Goal: Information Seeking & Learning: Learn about a topic

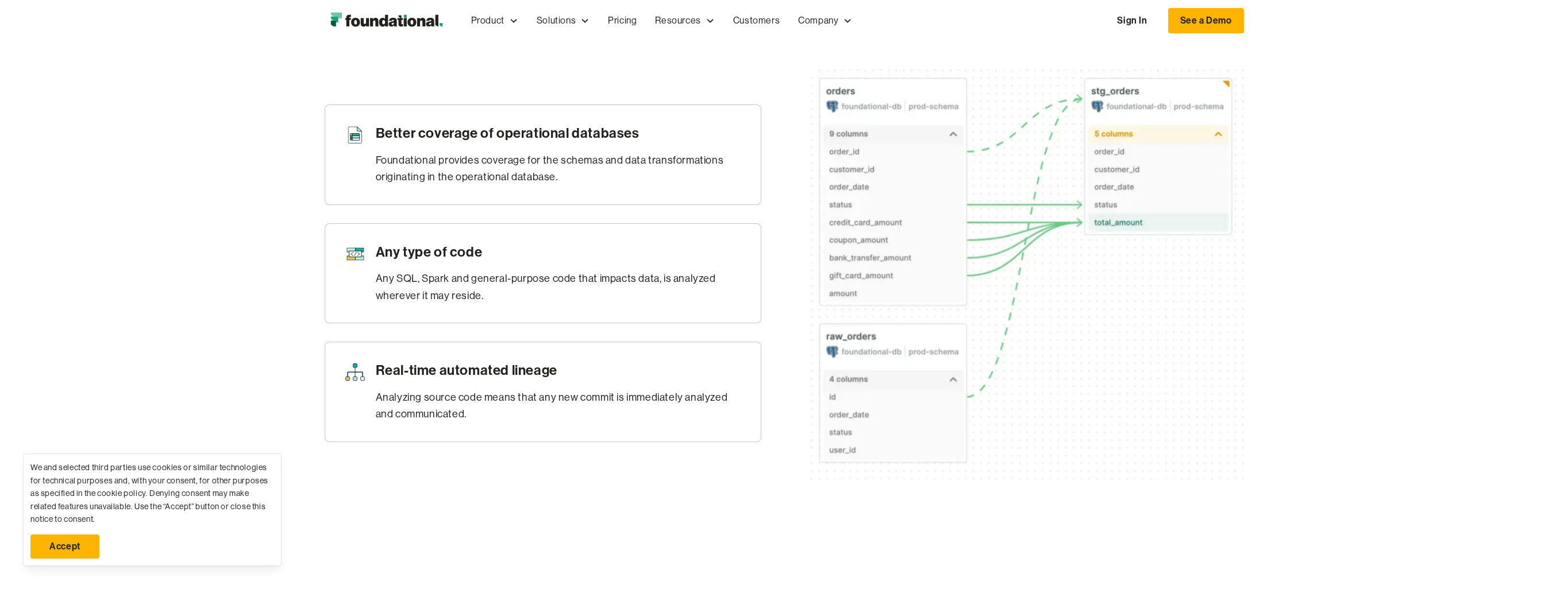
scroll to position [689, 0]
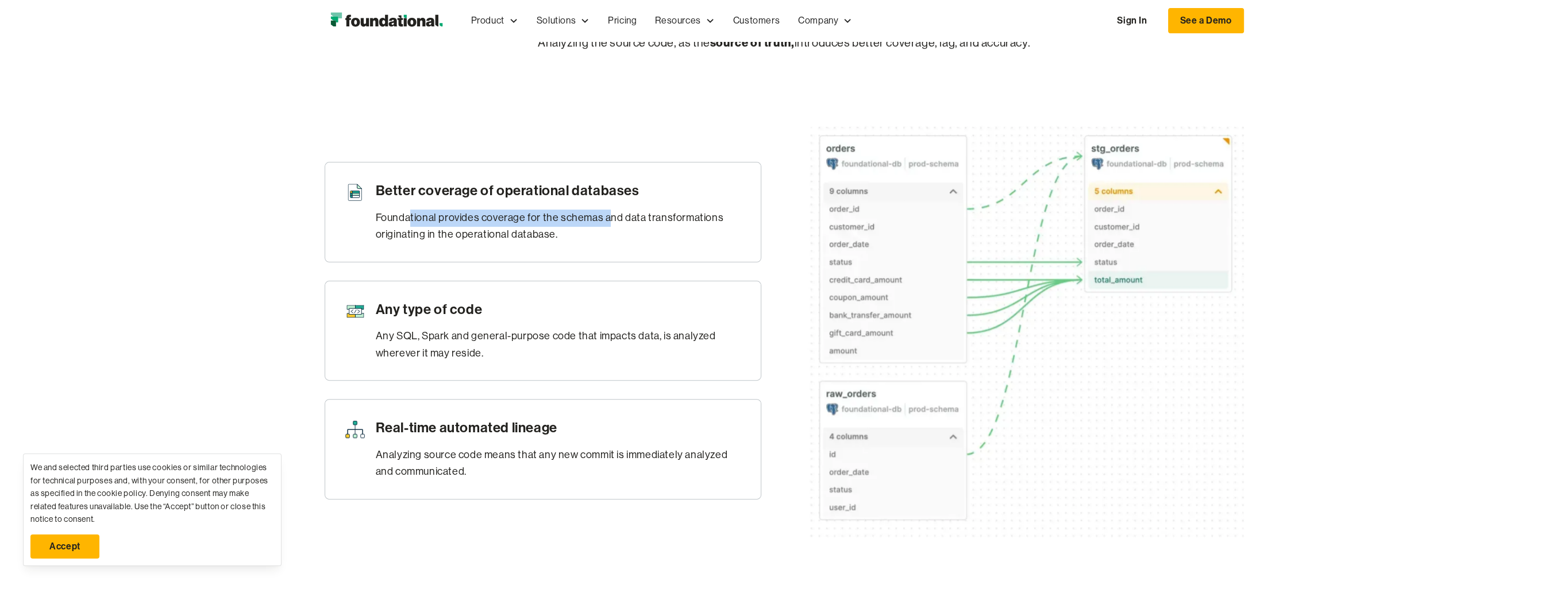
drag, startPoint x: 411, startPoint y: 226, endPoint x: 609, endPoint y: 224, distance: 198.0
click at [609, 224] on div "Foundational provides coverage for the schemas and data transformations origina…" at bounding box center [559, 227] width 367 height 34
drag, startPoint x: 609, startPoint y: 224, endPoint x: 531, endPoint y: 247, distance: 81.3
click at [531, 243] on div "Foundational provides coverage for the schemas and data transformations origina…" at bounding box center [559, 227] width 367 height 34
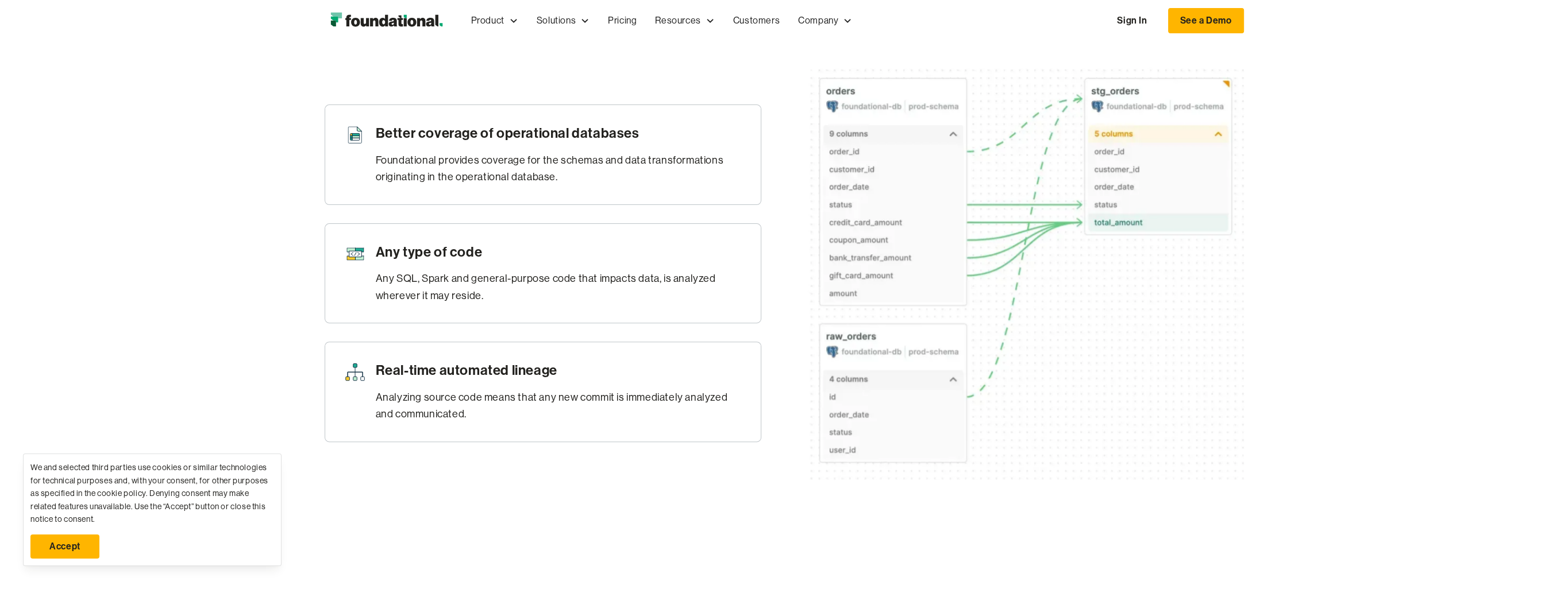
click at [641, 251] on h3 "Any type of code" at bounding box center [559, 252] width 367 height 19
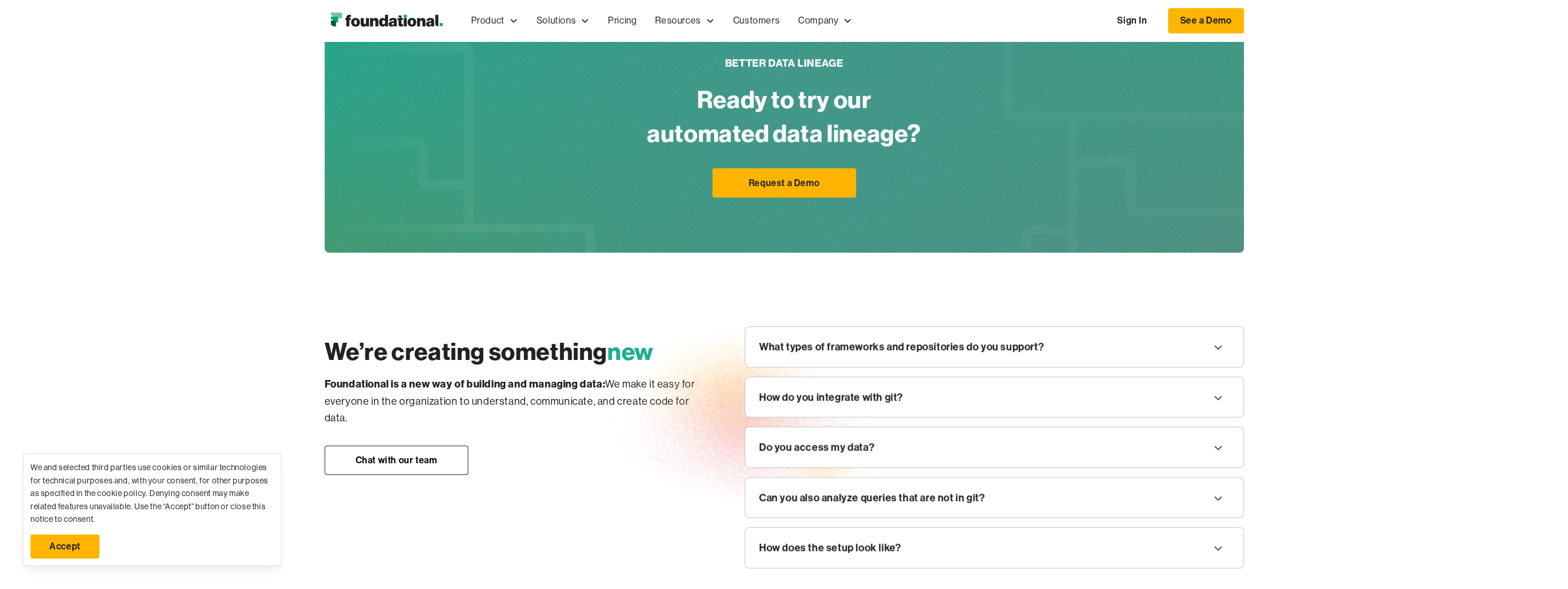
scroll to position [1378, 0]
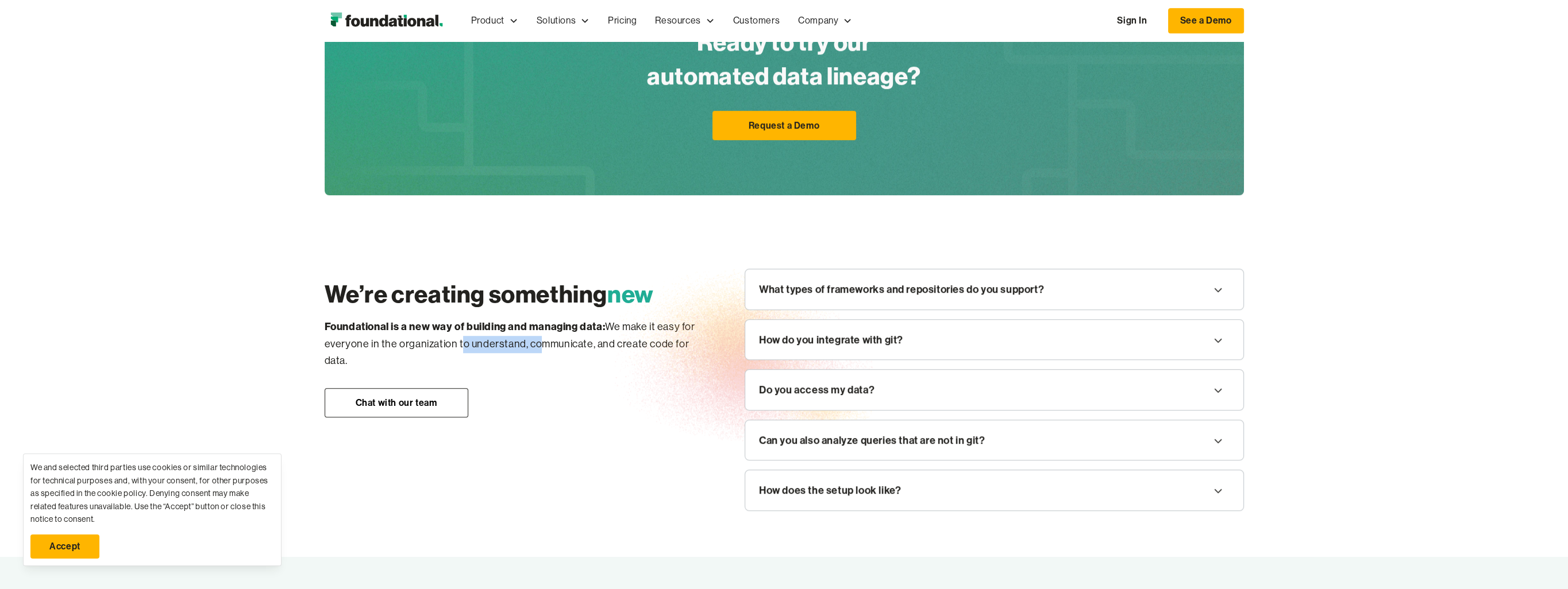
drag, startPoint x: 459, startPoint y: 357, endPoint x: 544, endPoint y: 356, distance: 85.0
click at [544, 356] on p "Foundational is a new way of building and managing data:  We make it easy for e…" at bounding box center [512, 344] width 374 height 52
click at [677, 412] on img at bounding box center [744, 355] width 259 height 172
click at [1023, 454] on div "Can you also analyze queries that are not in git?" at bounding box center [993, 440] width 498 height 40
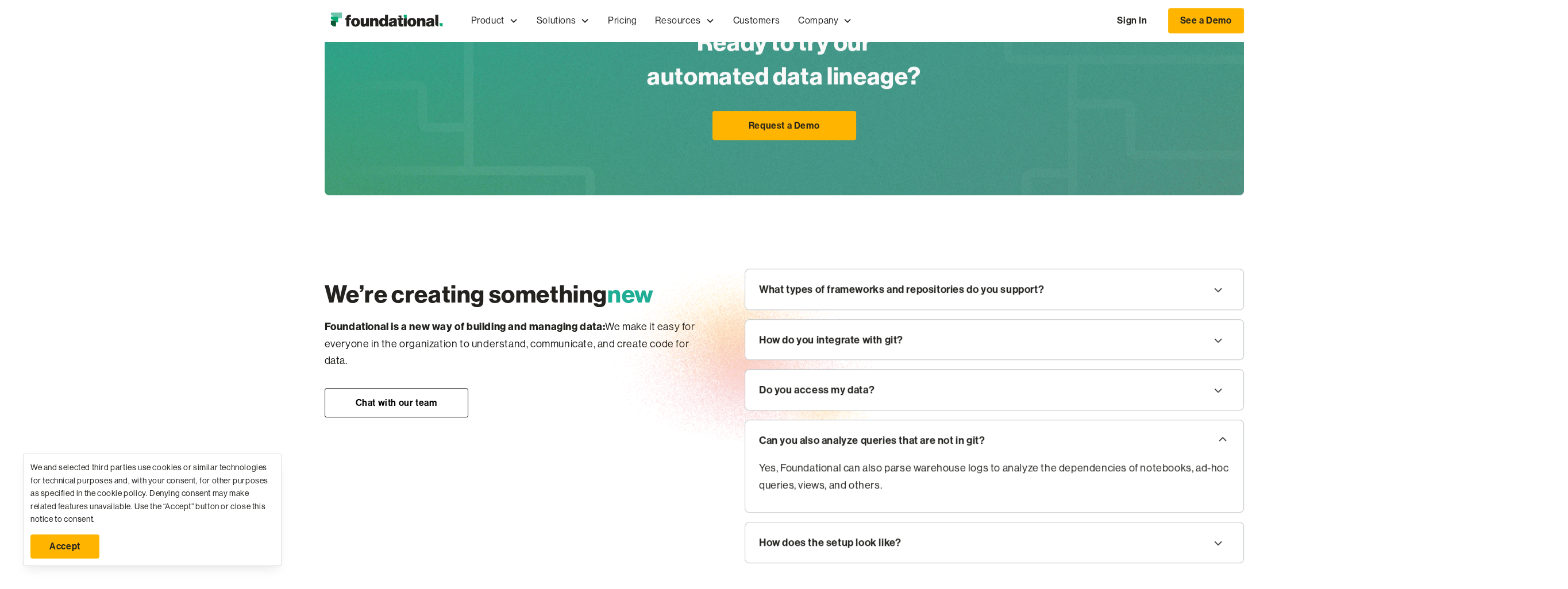
click at [1067, 290] on div "What types of frameworks and repositories do you support?" at bounding box center [993, 289] width 498 height 40
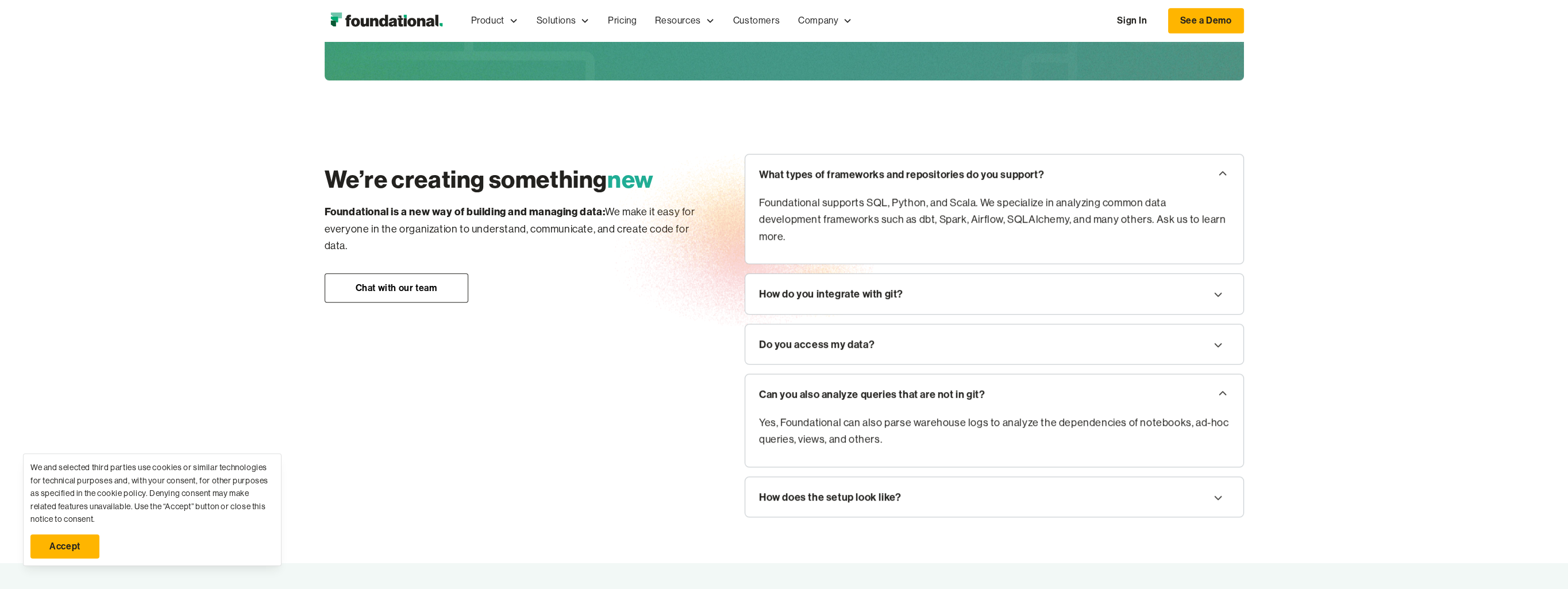
scroll to position [1550, 0]
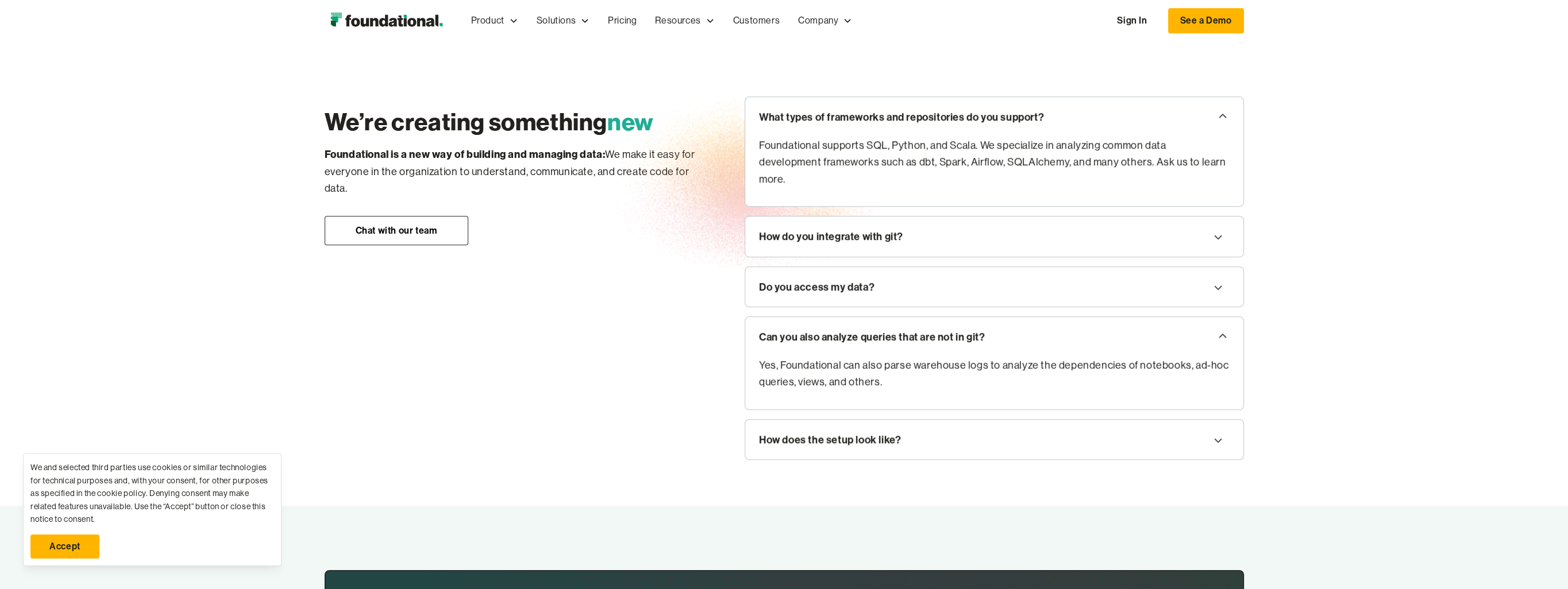
click at [1067, 290] on div "Do you access my data?" at bounding box center [993, 287] width 498 height 40
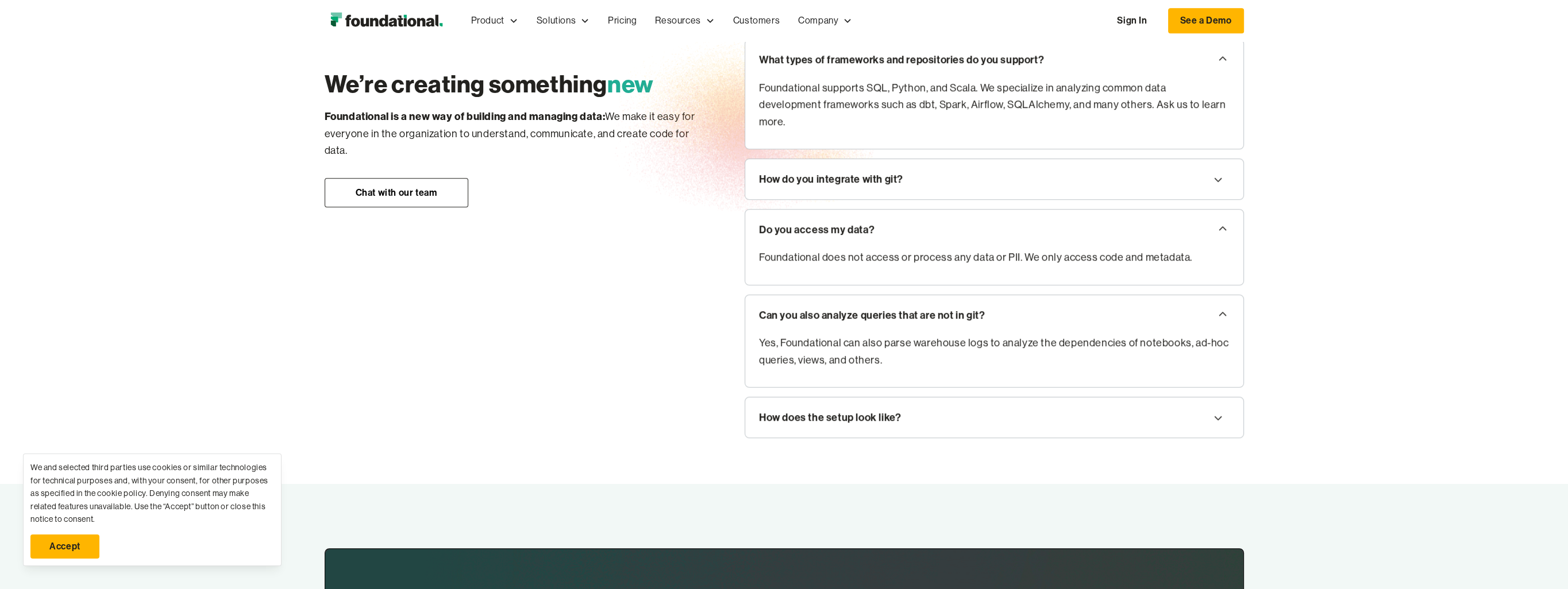
scroll to position [1665, 0]
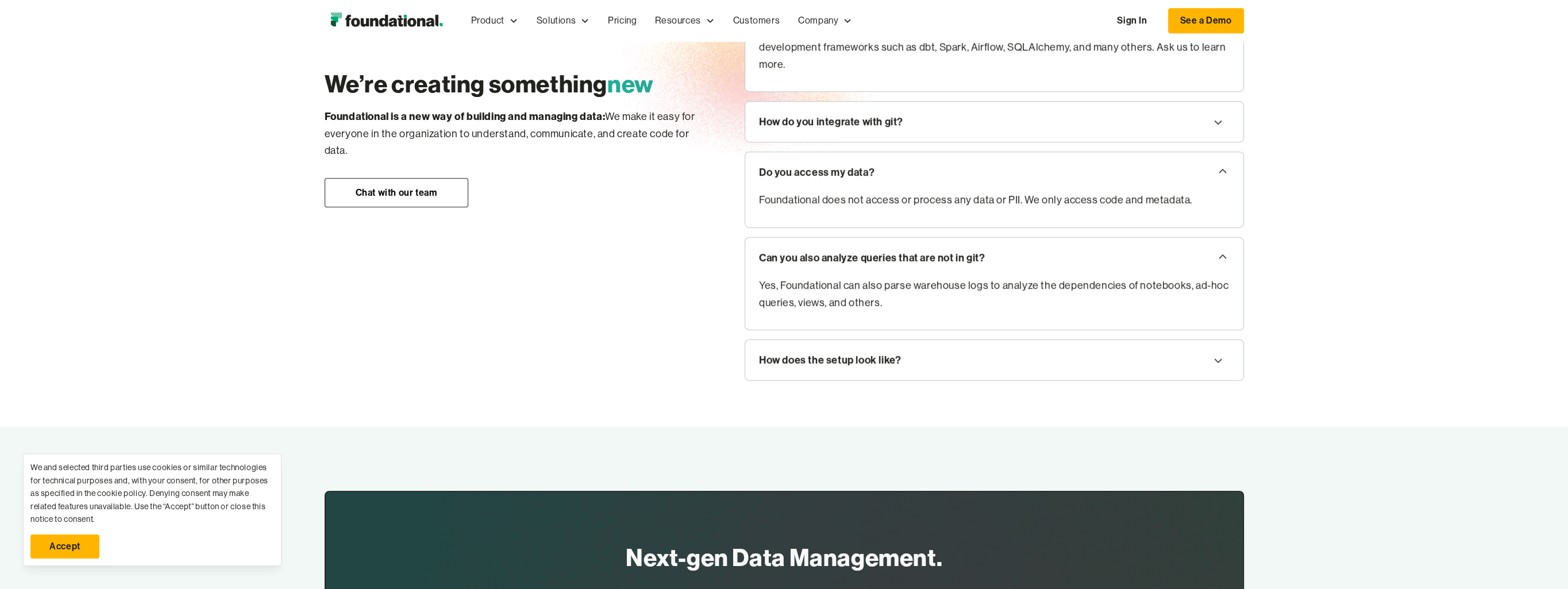
click at [1052, 352] on div "How does the setup look like?" at bounding box center [993, 360] width 498 height 40
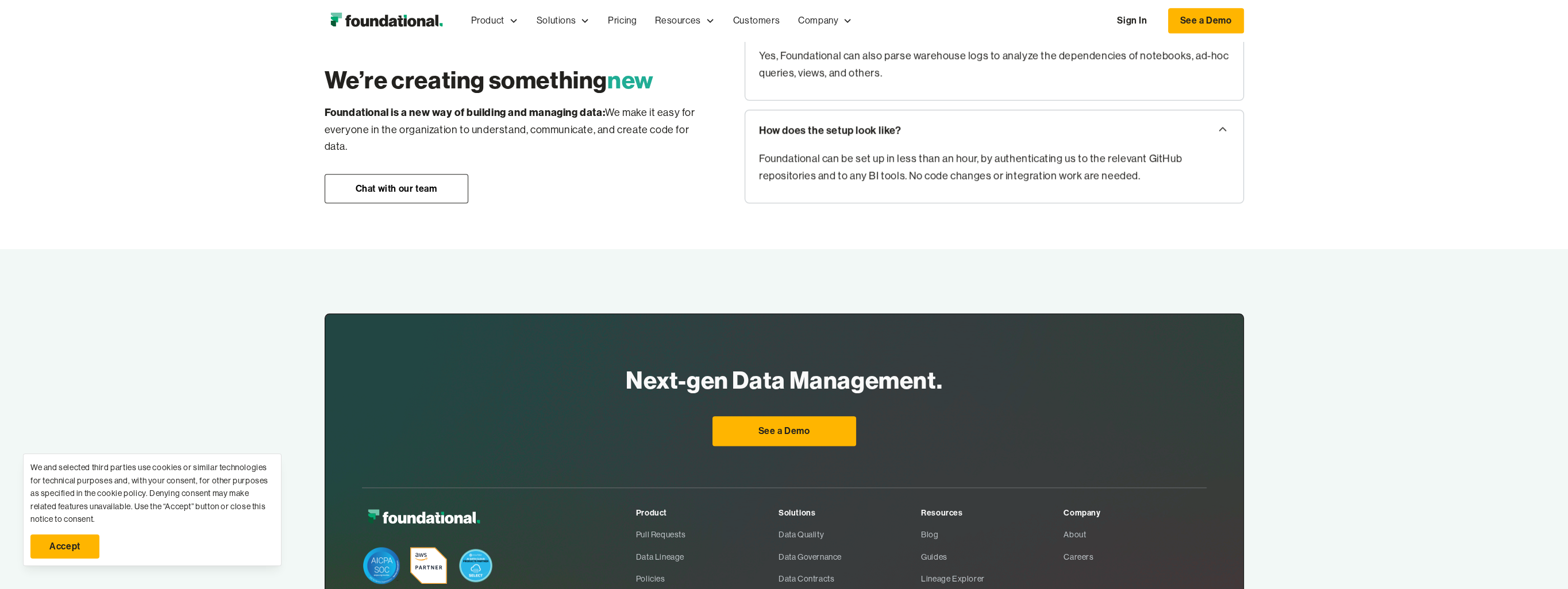
scroll to position [1952, 0]
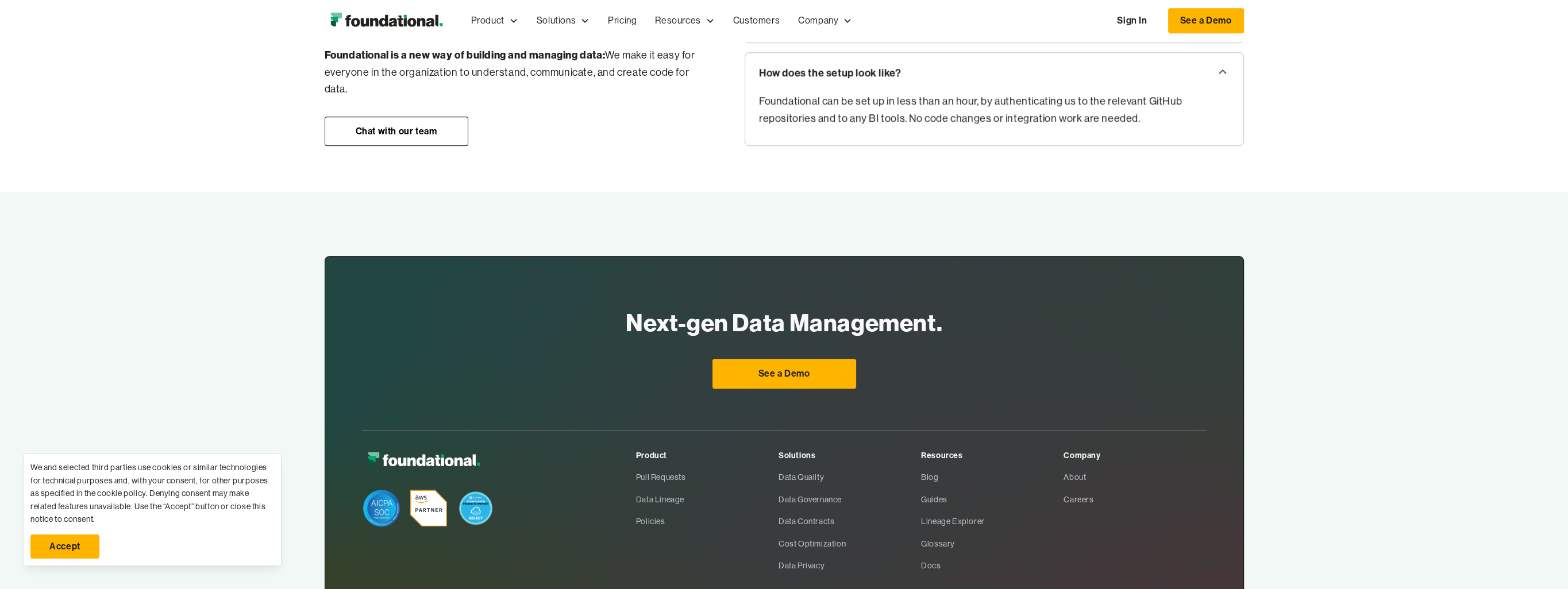
click at [777, 346] on div "Next-gen Data Management. For Everyone See a Demo" at bounding box center [784, 346] width 317 height 84
click at [774, 358] on link "See a Demo" at bounding box center [784, 373] width 143 height 30
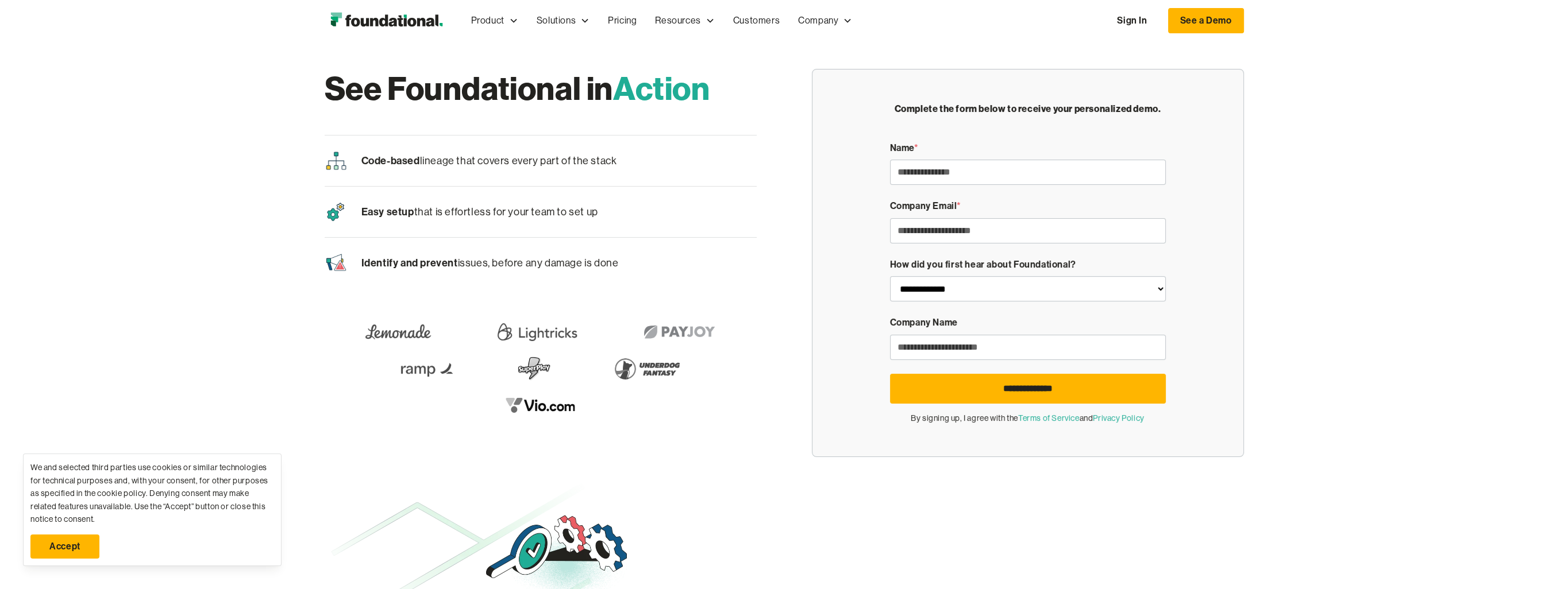
scroll to position [115, 0]
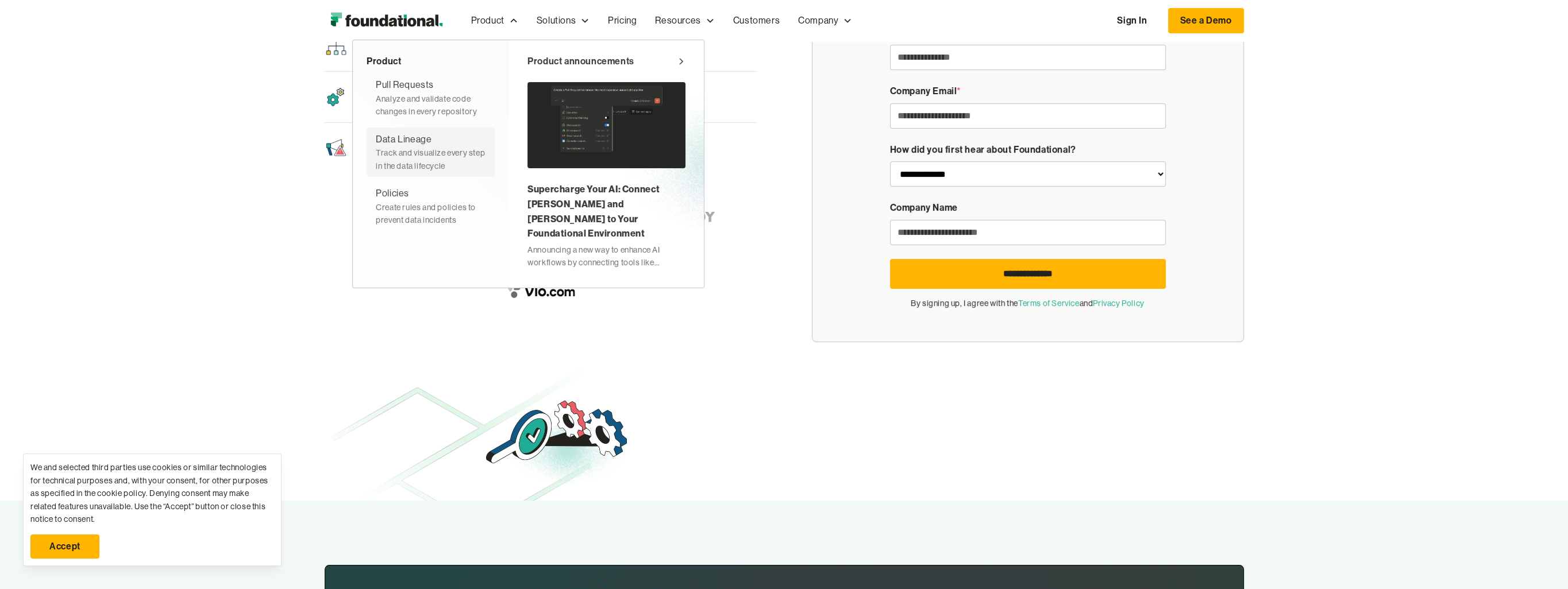
click at [444, 148] on div "Track and visualize every step in the data lifecycle" at bounding box center [430, 159] width 110 height 26
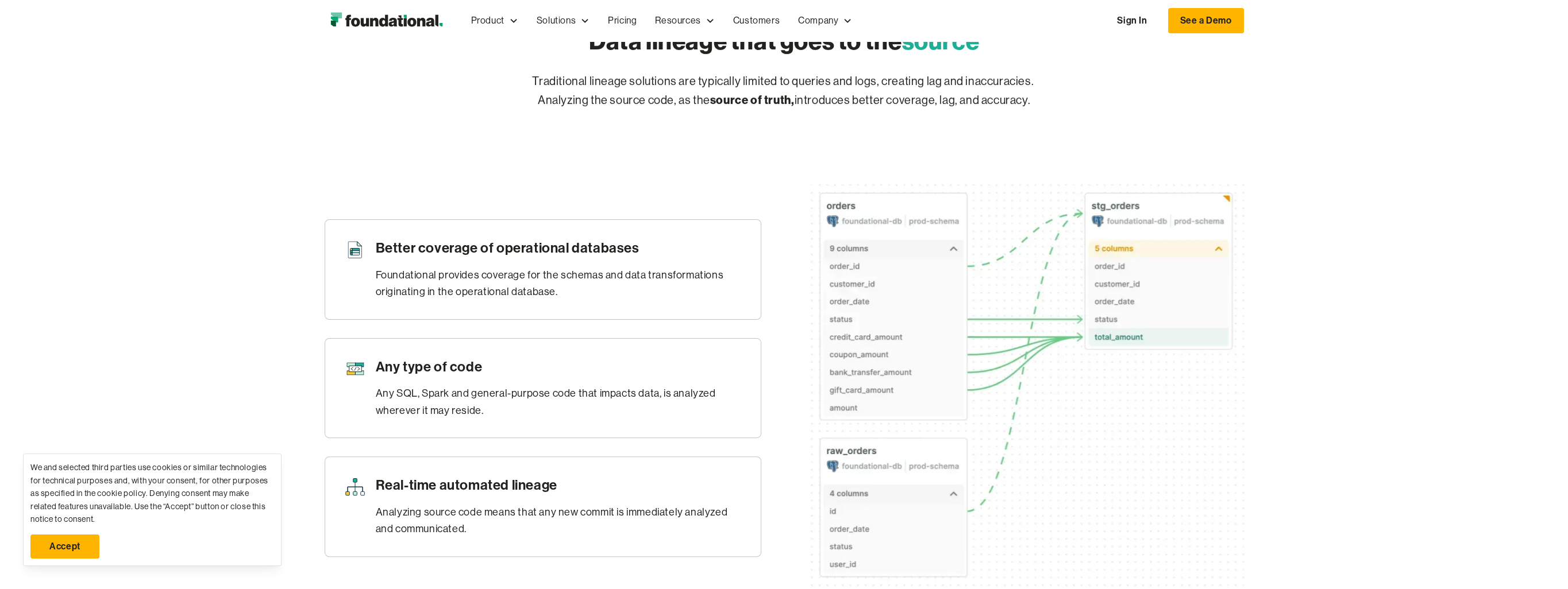
scroll to position [689, 0]
